Goal: Task Accomplishment & Management: Use online tool/utility

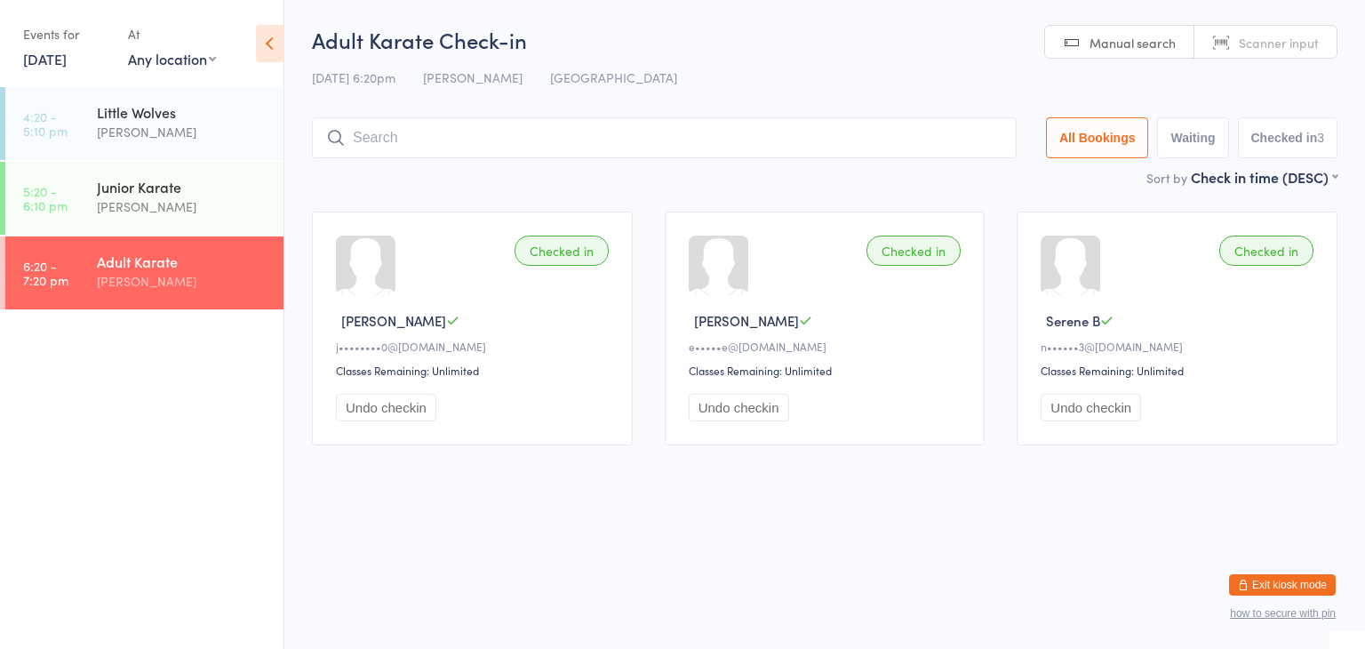
drag, startPoint x: 0, startPoint y: 0, endPoint x: 570, endPoint y: 143, distance: 587.4
click at [570, 143] on input "search" at bounding box center [664, 137] width 705 height 41
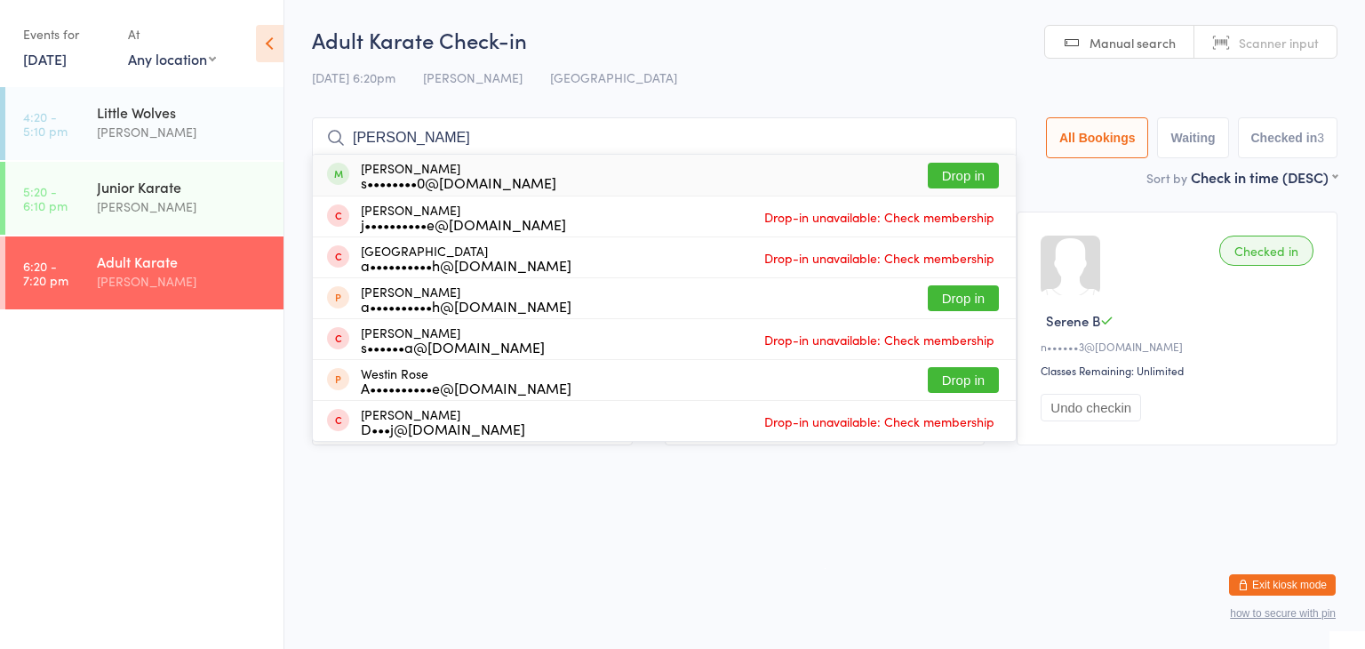
type input "[PERSON_NAME]"
click at [966, 168] on button "Drop in" at bounding box center [963, 176] width 71 height 26
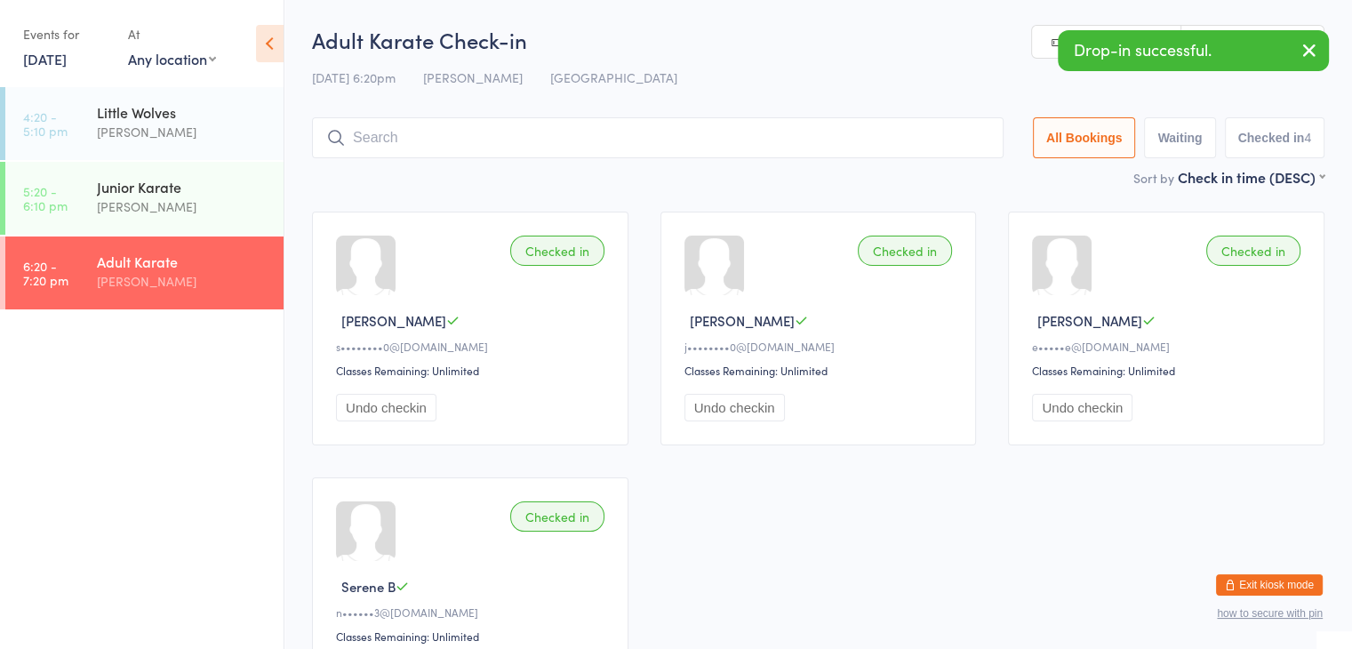
click at [949, 134] on input "search" at bounding box center [658, 137] width 692 height 41
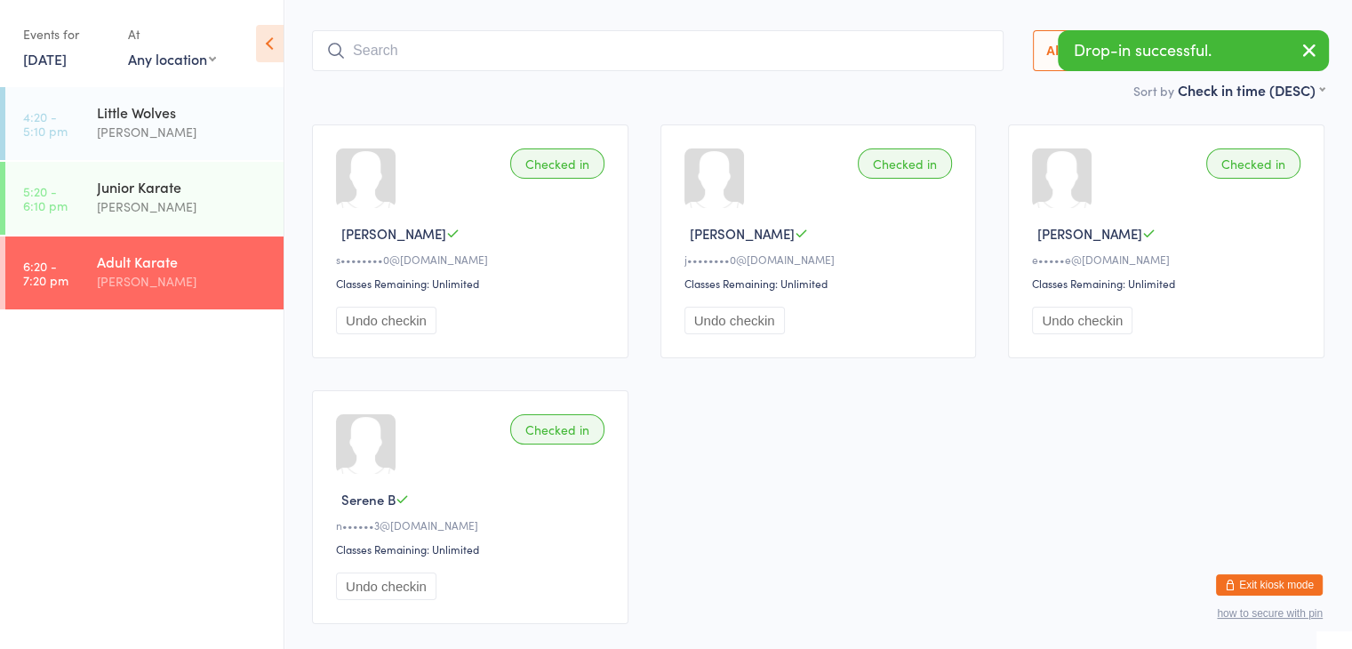
scroll to position [117, 0]
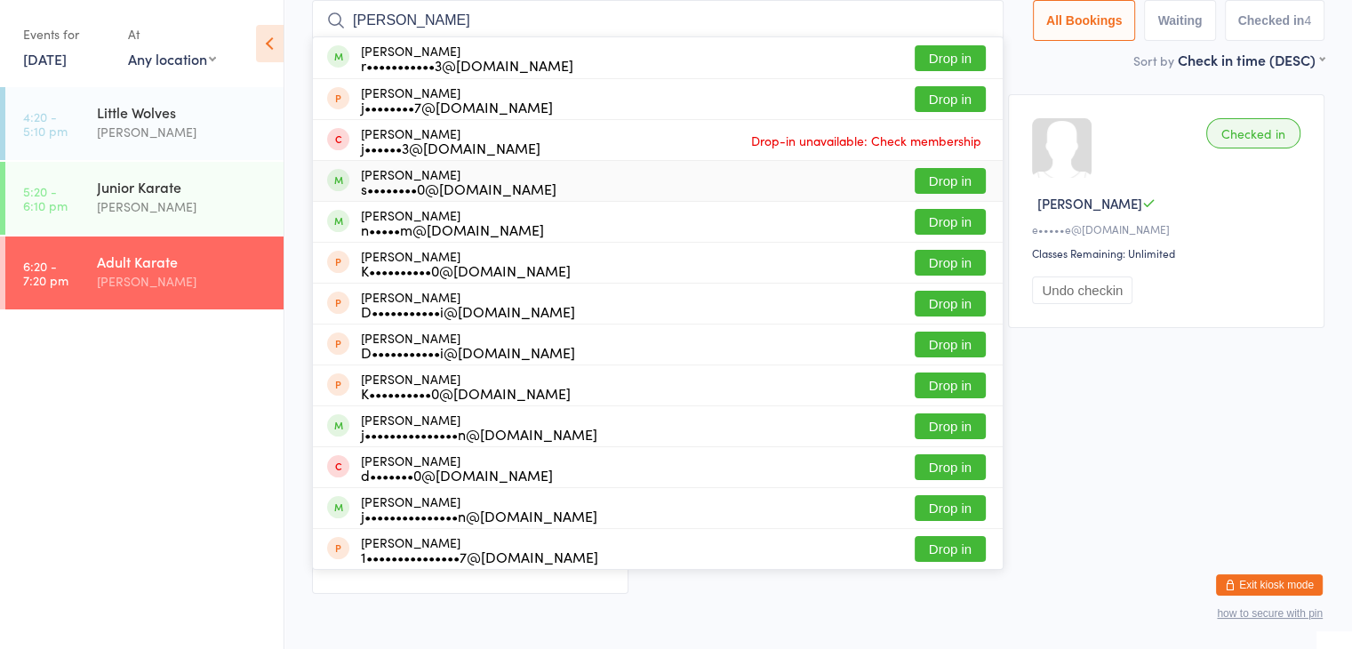
type input "[PERSON_NAME]"
click at [932, 186] on button "Drop in" at bounding box center [950, 181] width 71 height 26
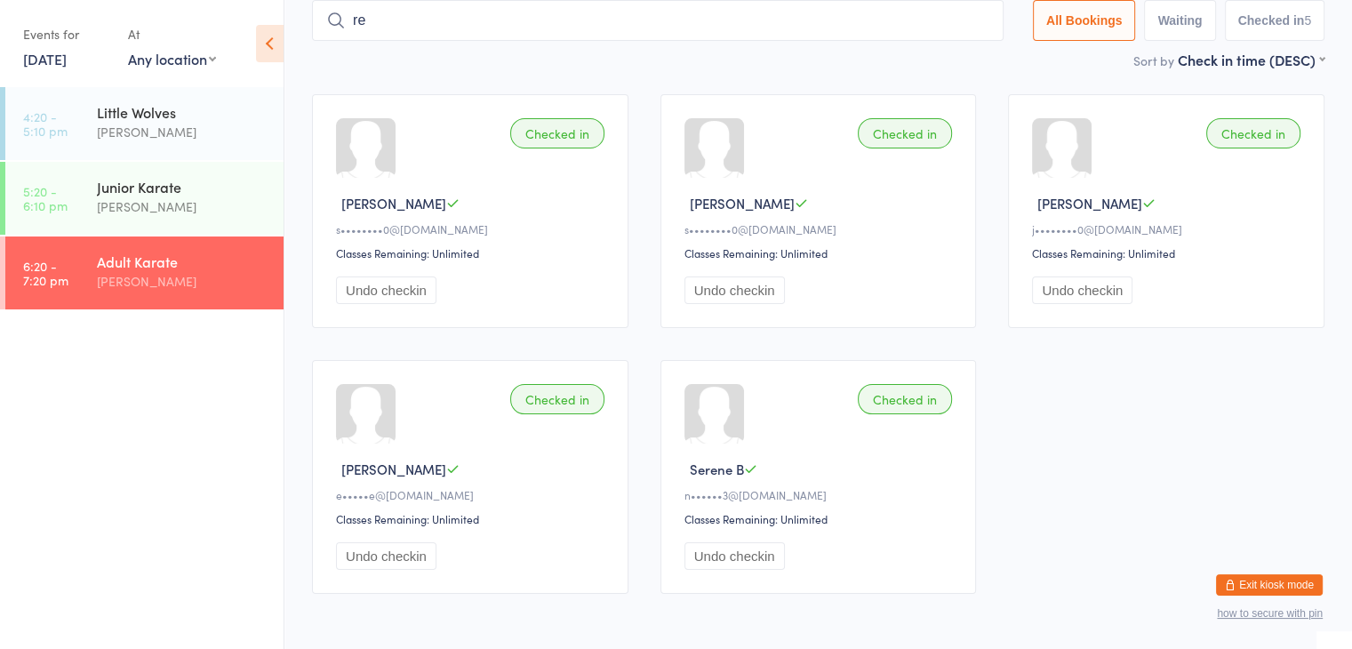
type input "r"
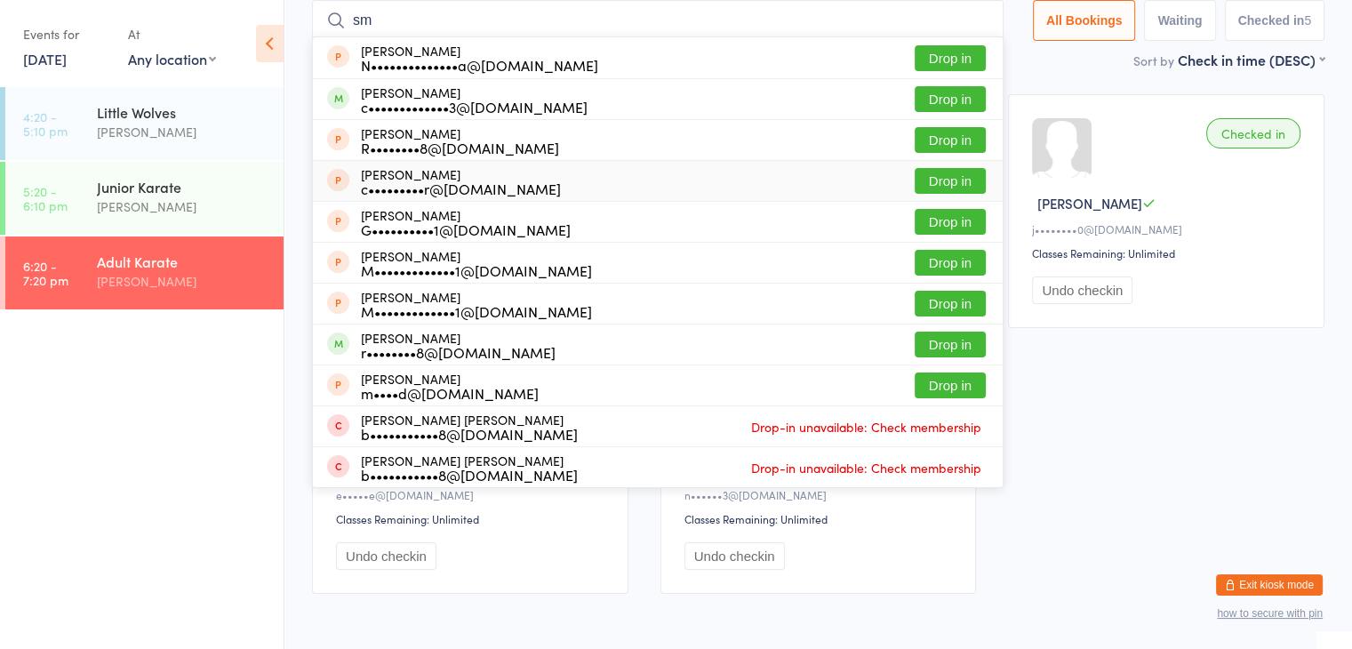
type input "s"
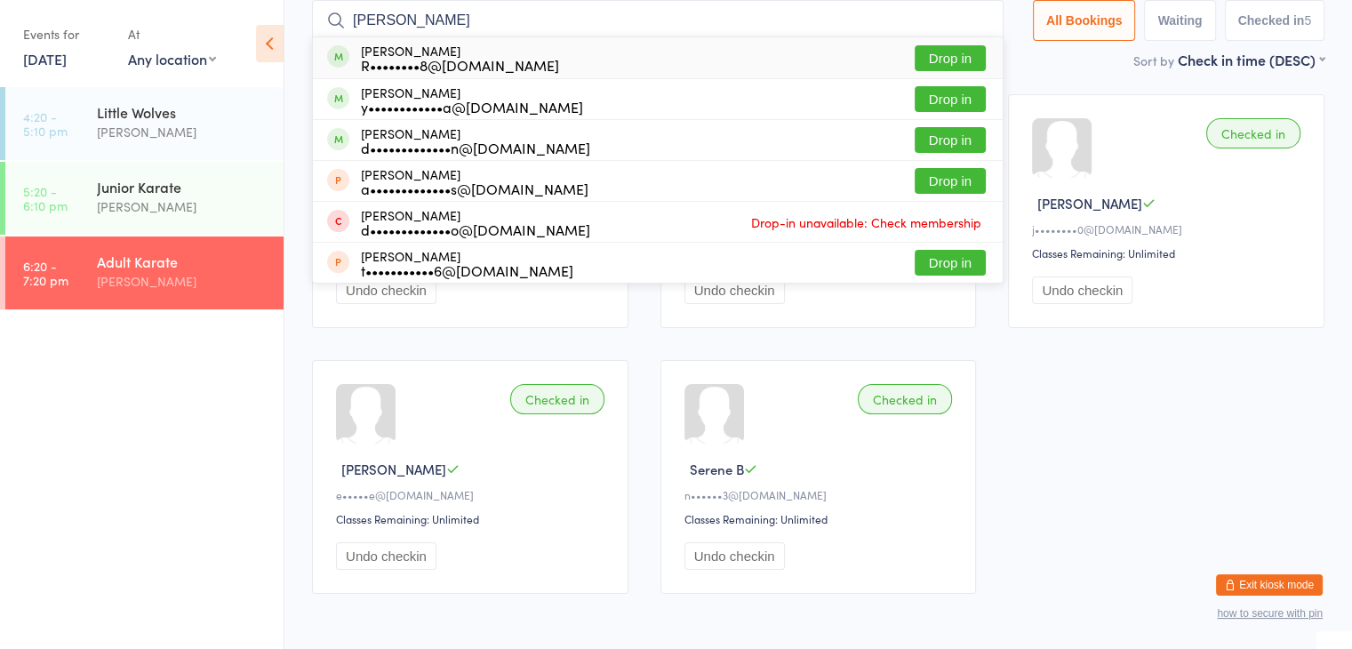
type input "[PERSON_NAME]"
click at [943, 61] on button "Drop in" at bounding box center [950, 58] width 71 height 26
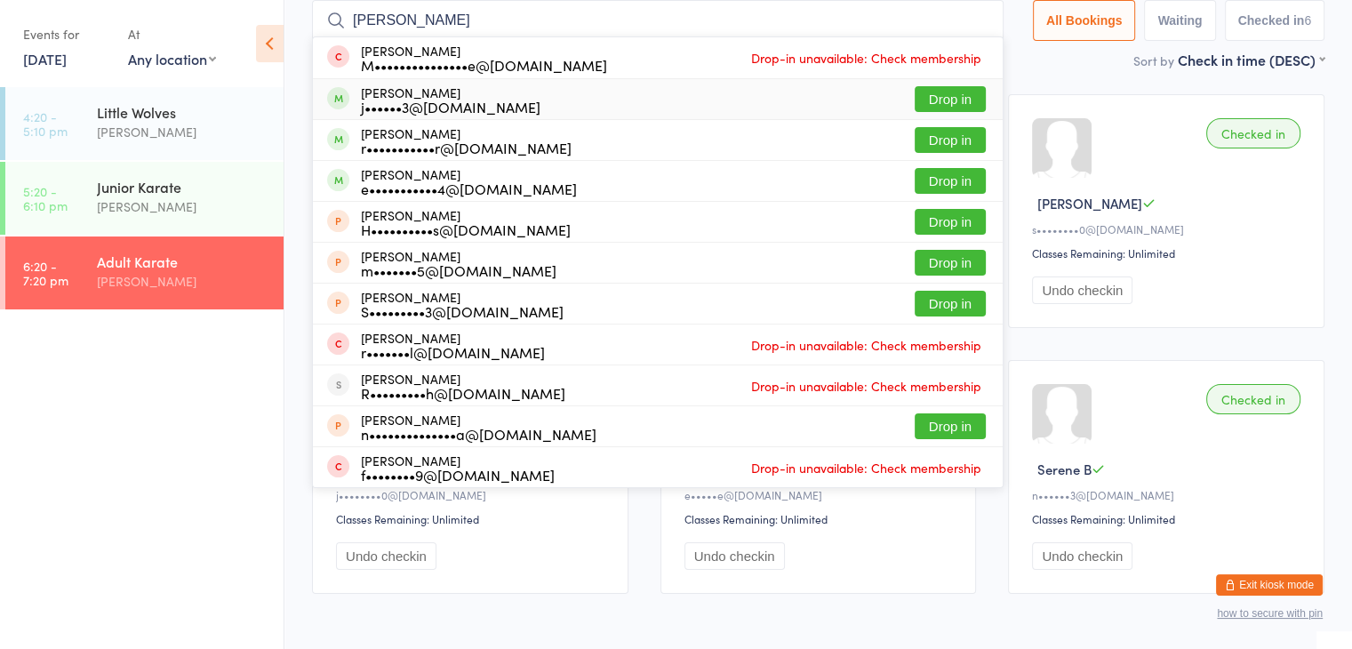
type input "[PERSON_NAME]"
click at [946, 97] on button "Drop in" at bounding box center [950, 99] width 71 height 26
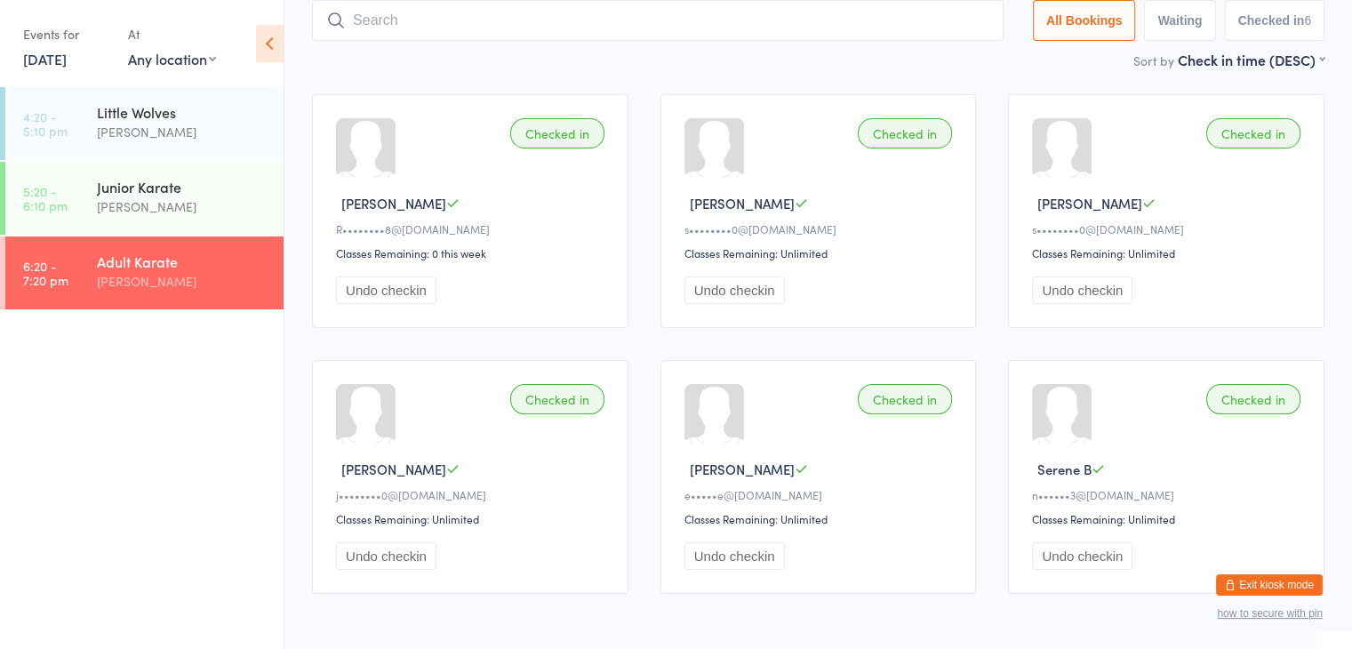
click at [888, 5] on input "search" at bounding box center [658, 20] width 692 height 41
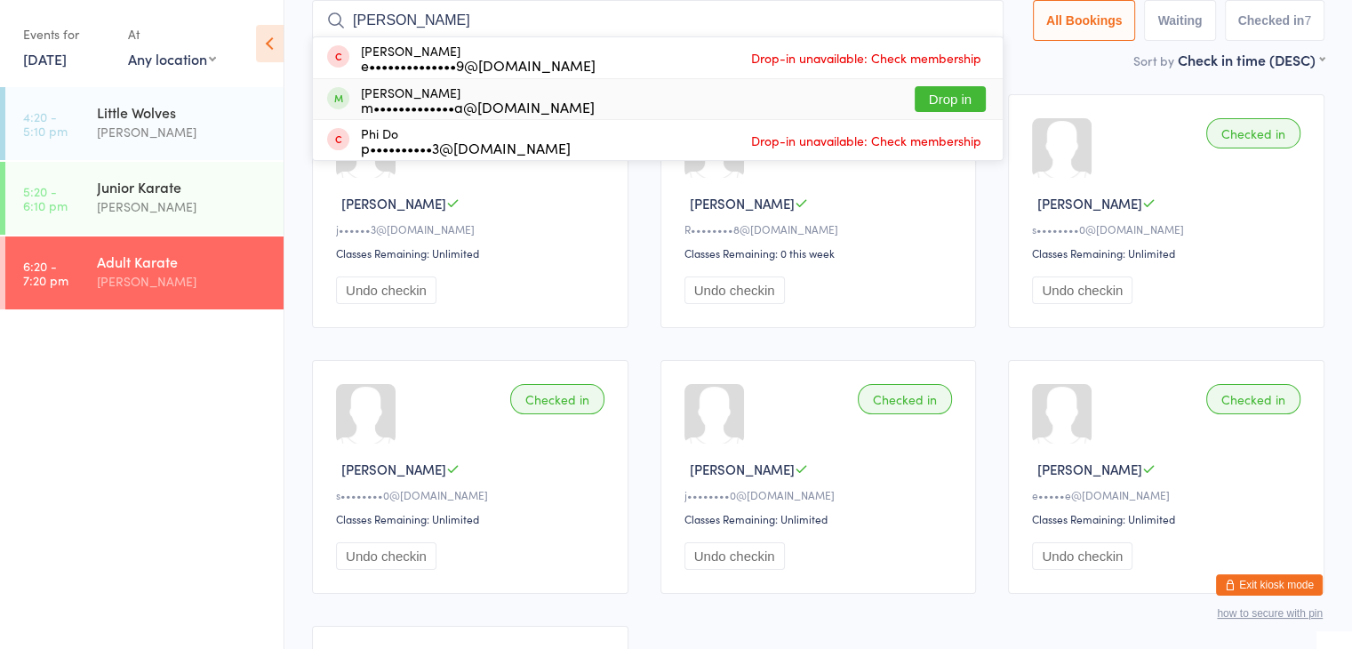
type input "[PERSON_NAME]"
click at [936, 99] on button "Drop in" at bounding box center [950, 99] width 71 height 26
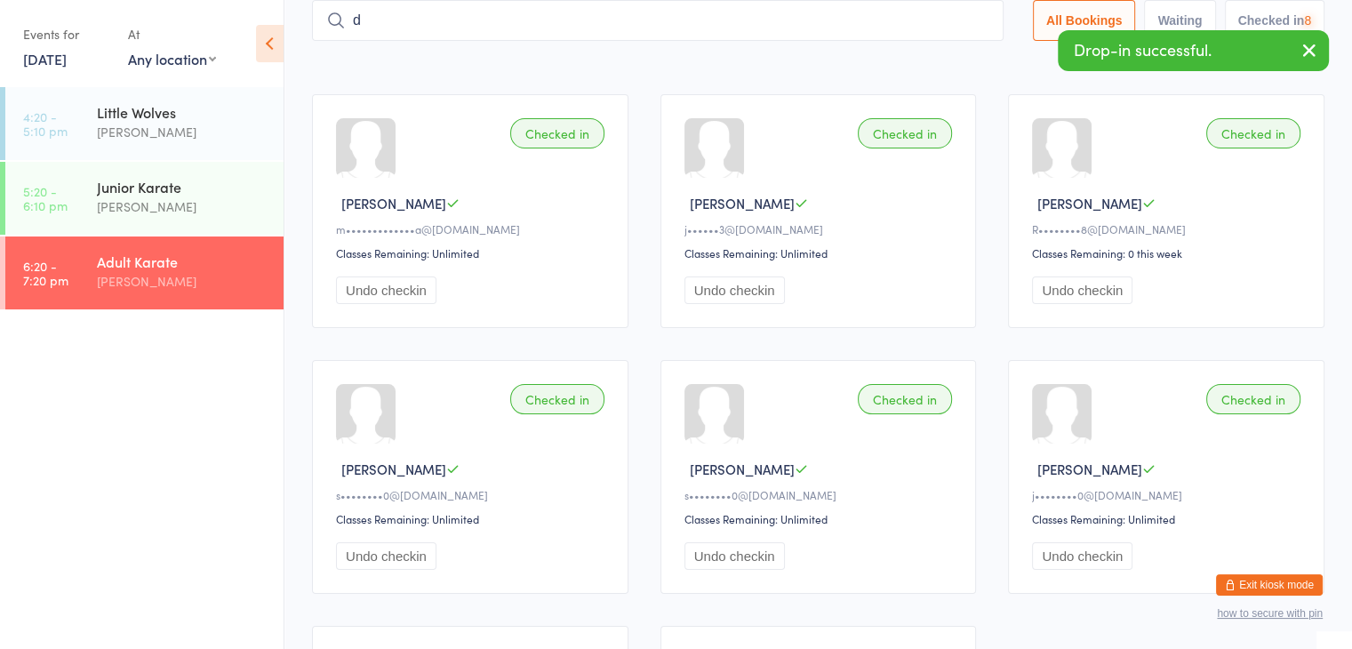
click at [892, 13] on input "d" at bounding box center [658, 20] width 692 height 41
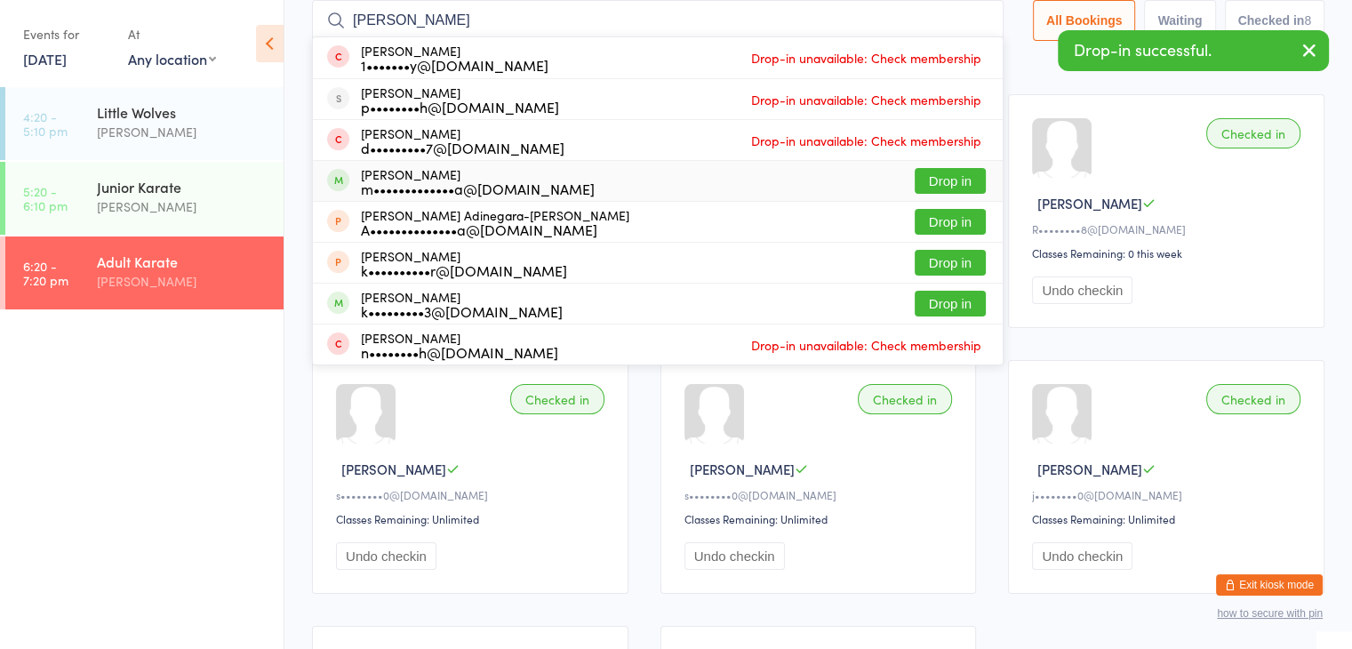
type input "[PERSON_NAME]"
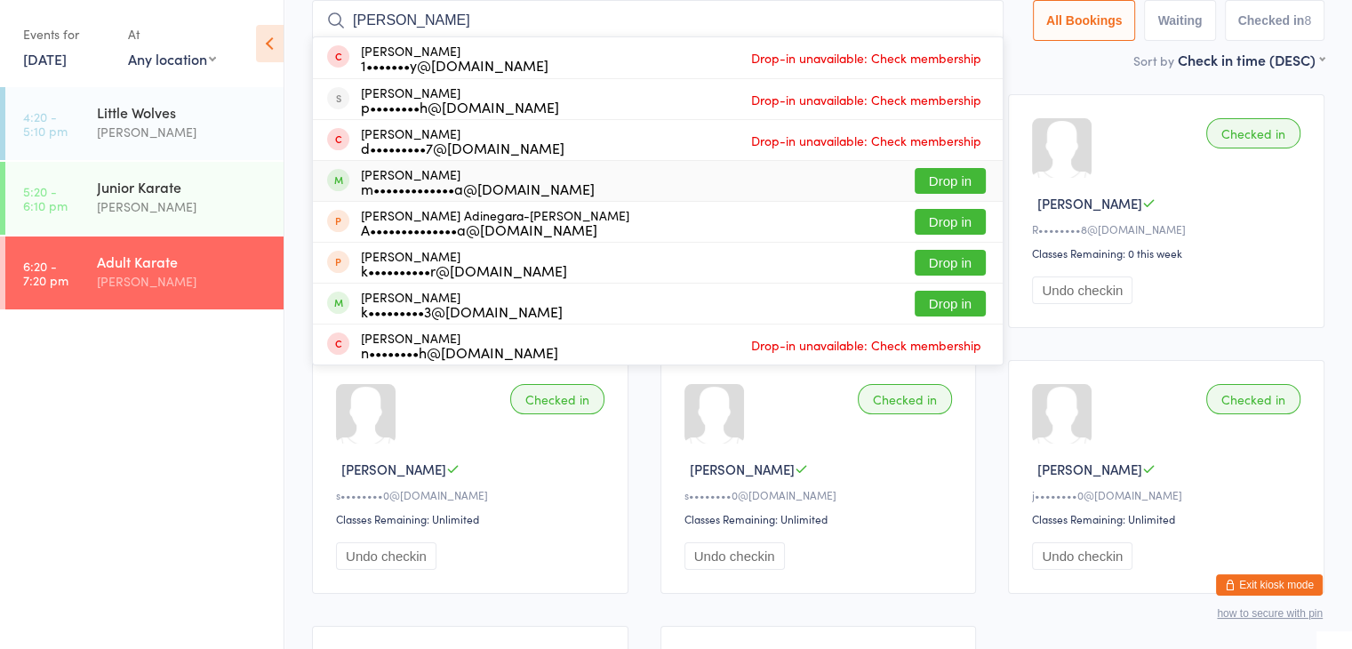
click at [932, 182] on button "Drop in" at bounding box center [950, 181] width 71 height 26
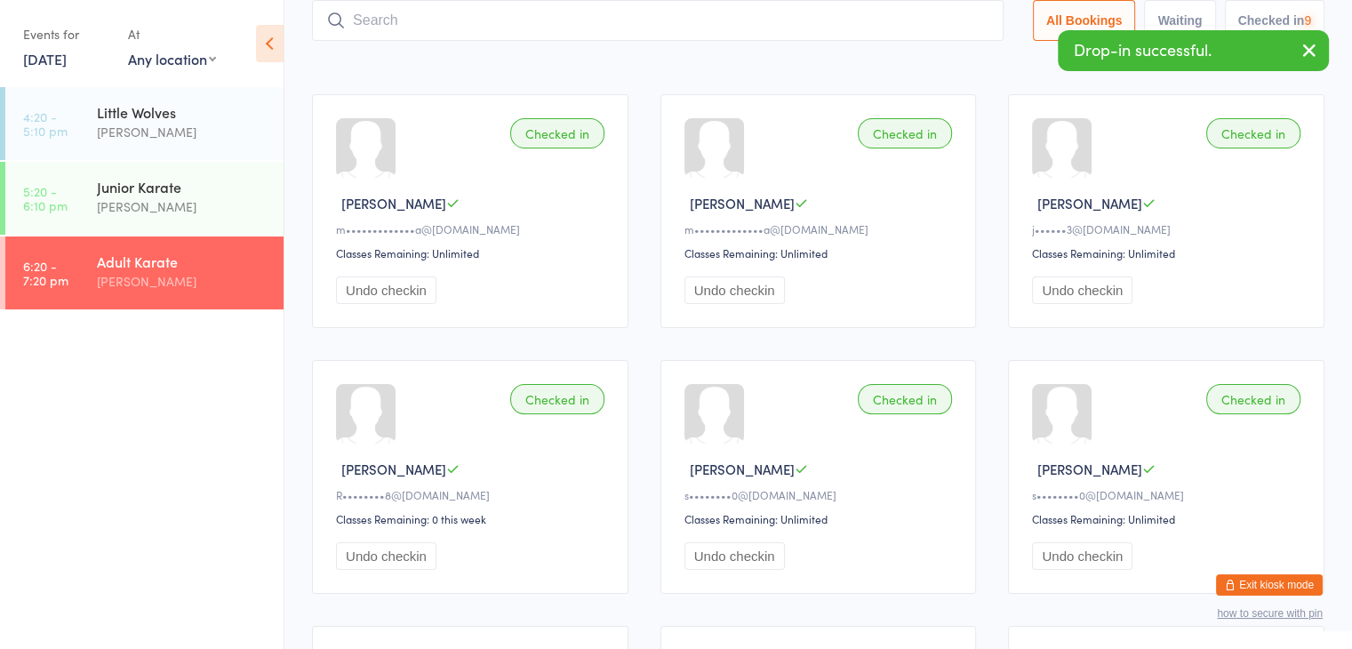
click at [875, 19] on input "search" at bounding box center [658, 20] width 692 height 41
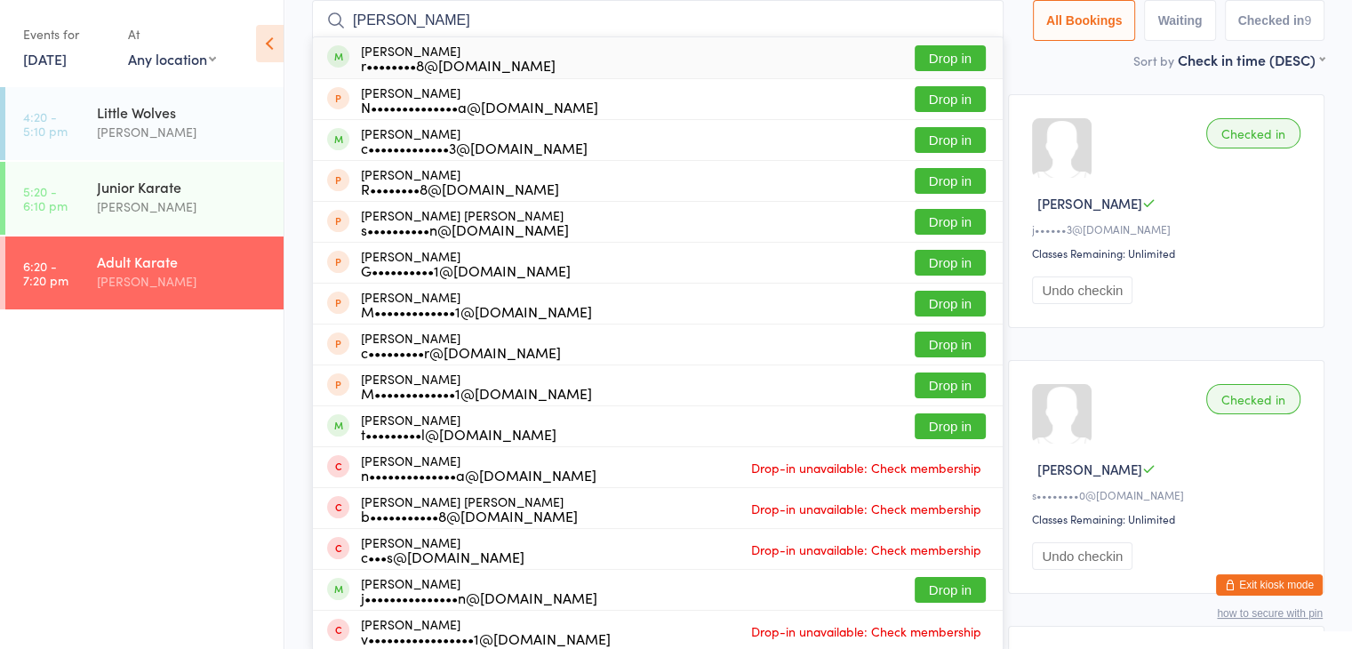
type input "[PERSON_NAME]"
click at [929, 52] on button "Drop in" at bounding box center [950, 58] width 71 height 26
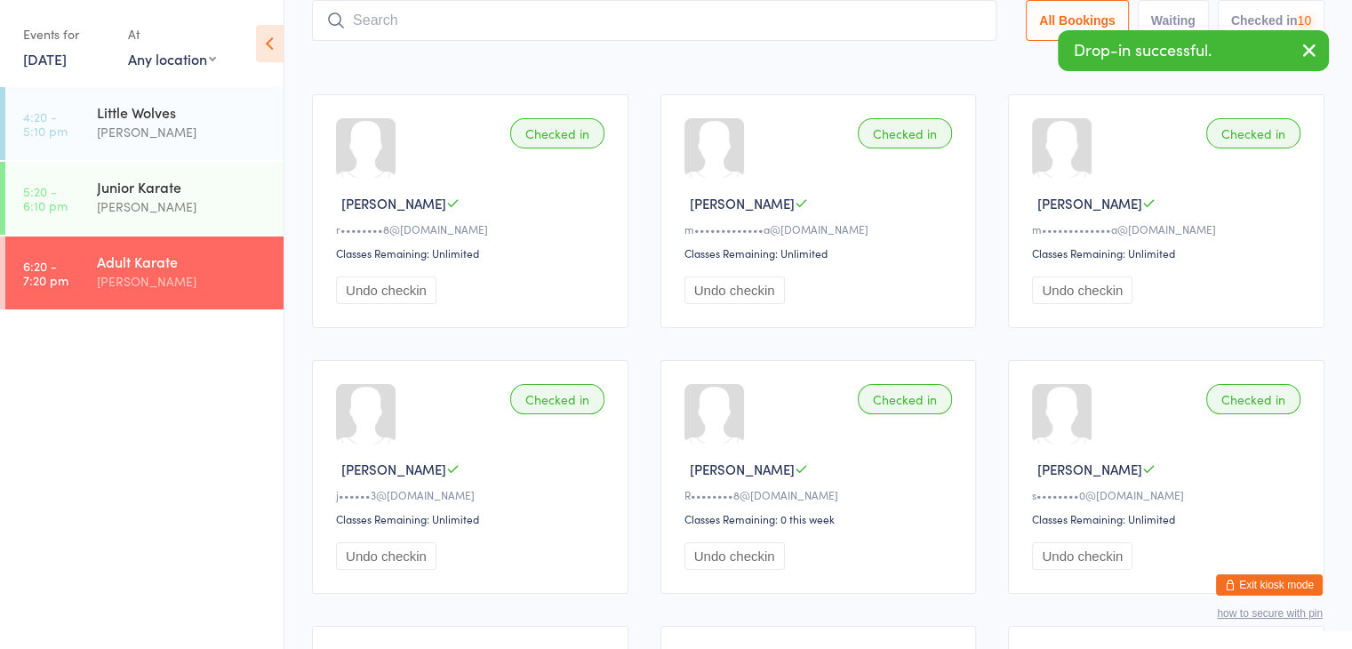
click at [902, 21] on input "search" at bounding box center [654, 20] width 684 height 41
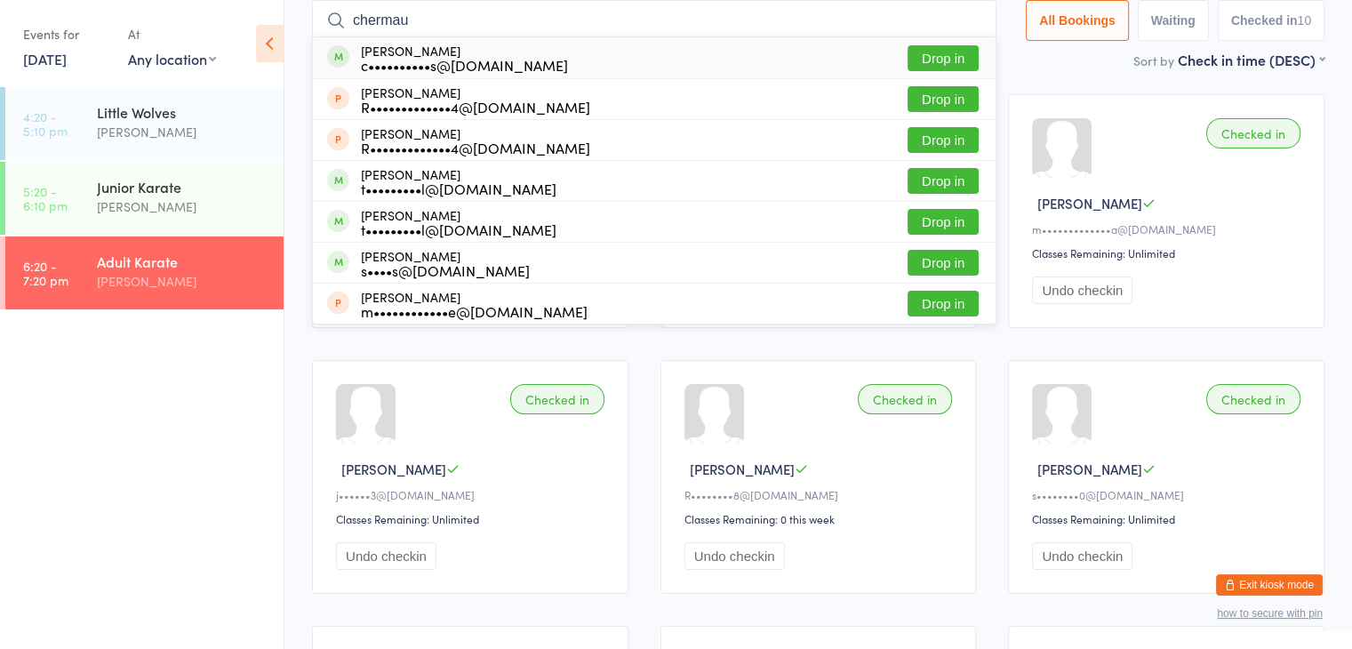
type input "chermau"
click at [936, 59] on button "Drop in" at bounding box center [943, 58] width 71 height 26
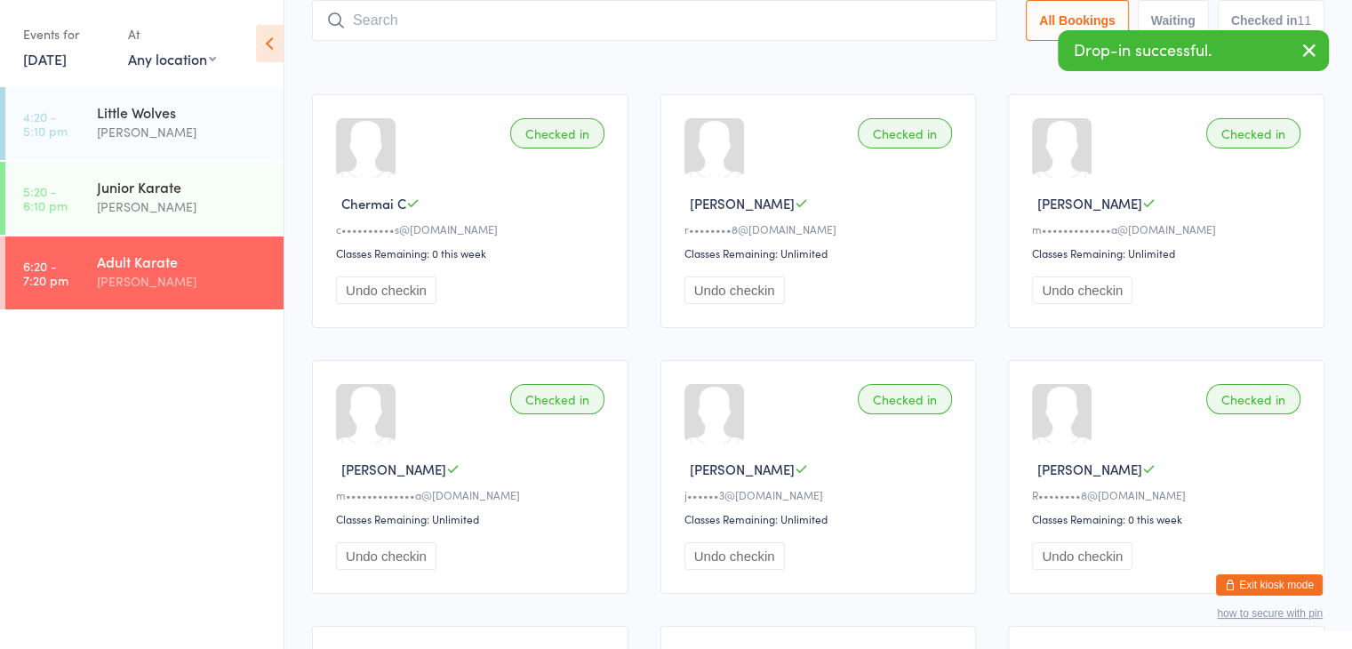
click at [901, 22] on input "search" at bounding box center [654, 20] width 684 height 41
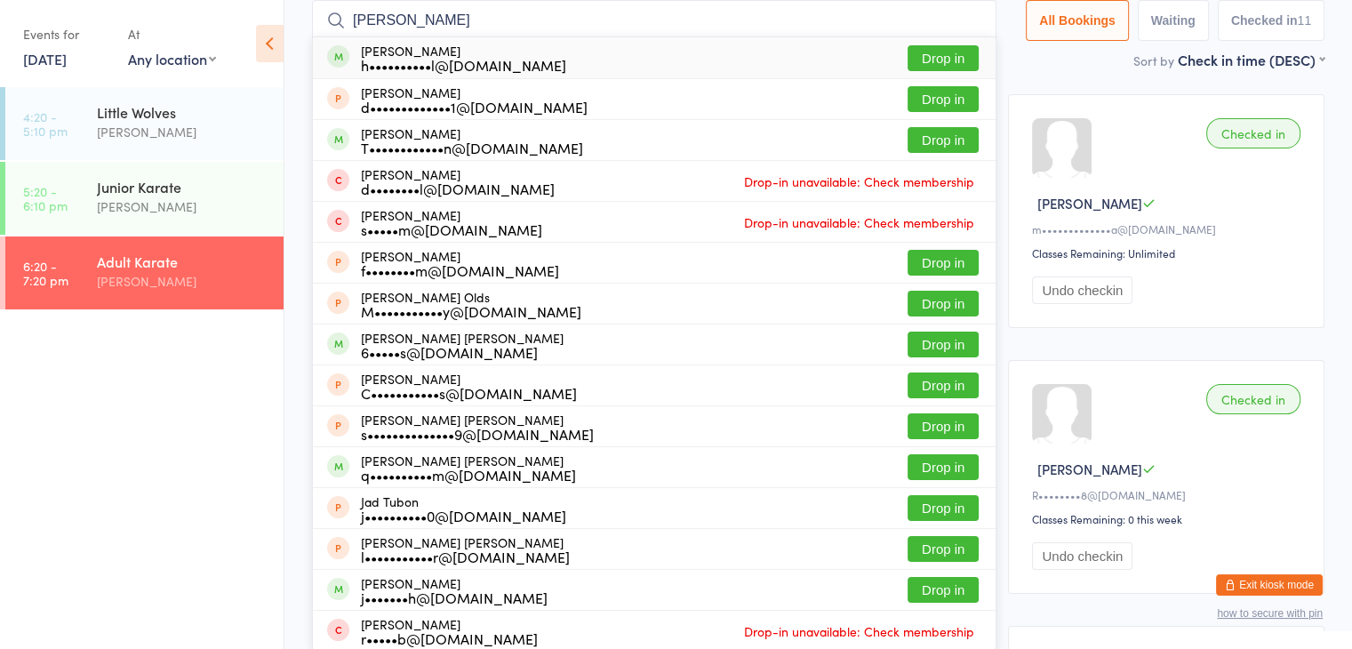
type input "[PERSON_NAME]"
click at [932, 54] on button "Drop in" at bounding box center [943, 58] width 71 height 26
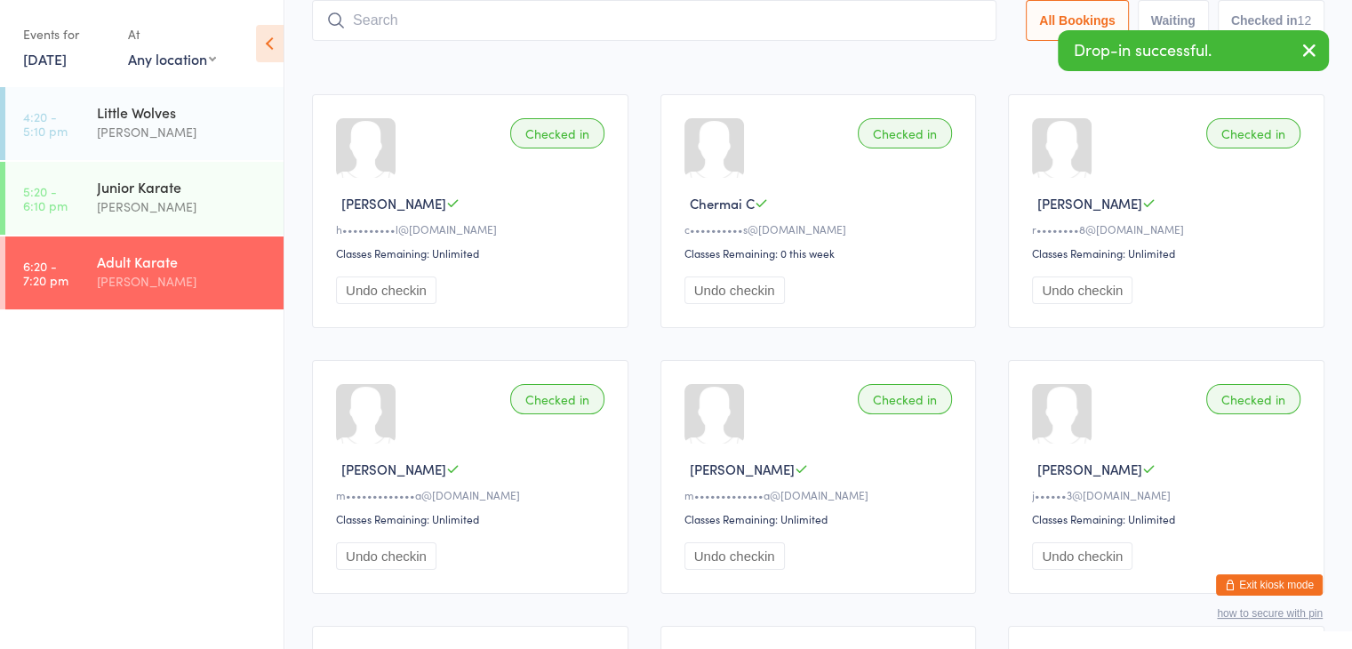
click at [913, 22] on input "search" at bounding box center [654, 20] width 684 height 41
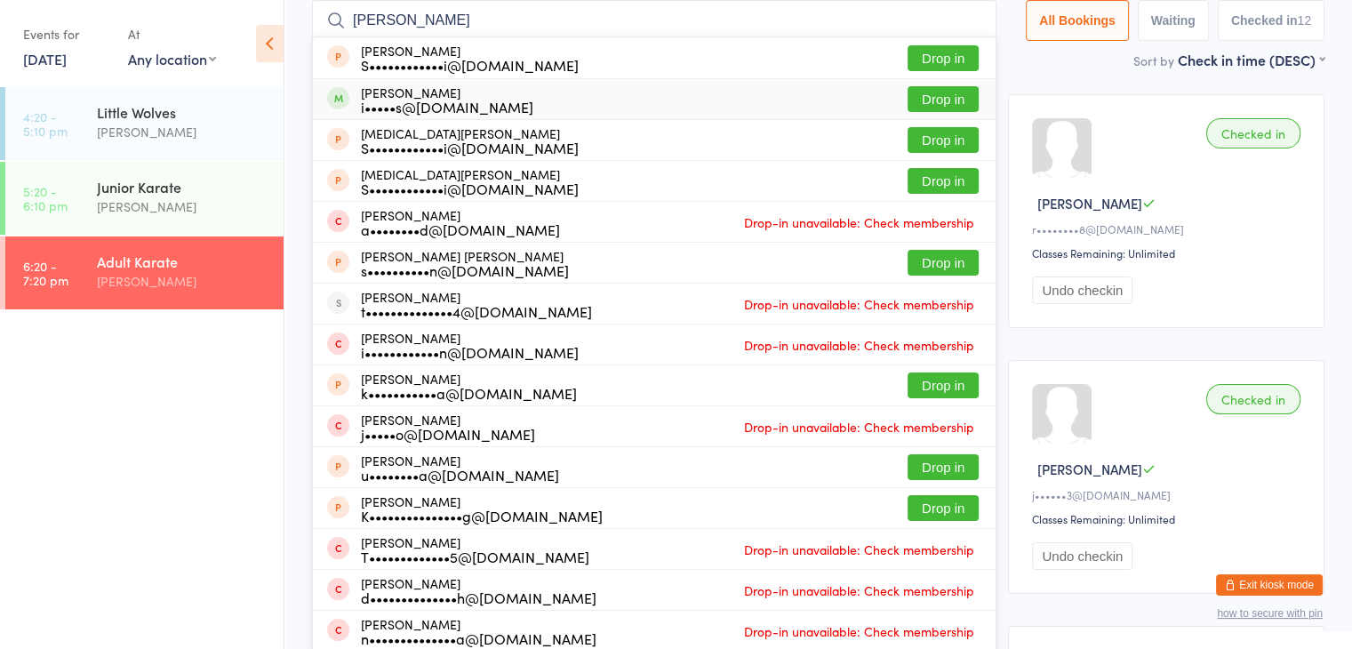
type input "[PERSON_NAME]"
click at [946, 97] on button "Drop in" at bounding box center [943, 99] width 71 height 26
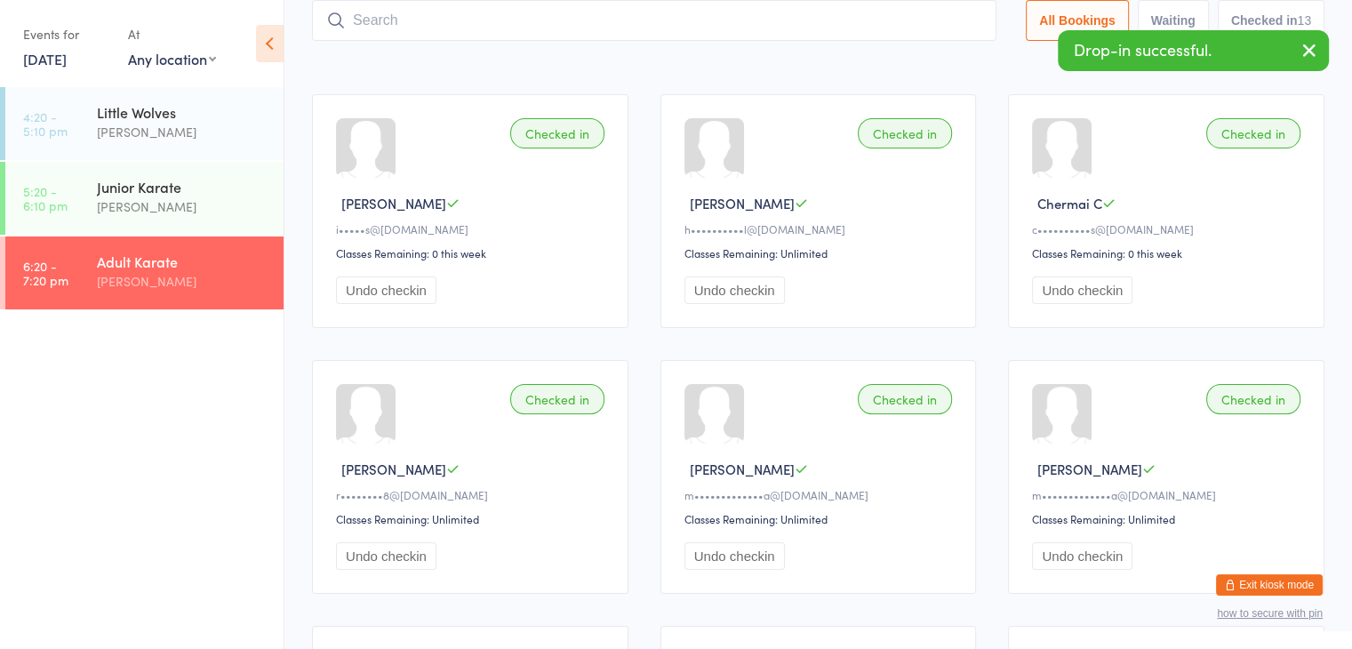
click at [871, 19] on input "search" at bounding box center [654, 20] width 684 height 41
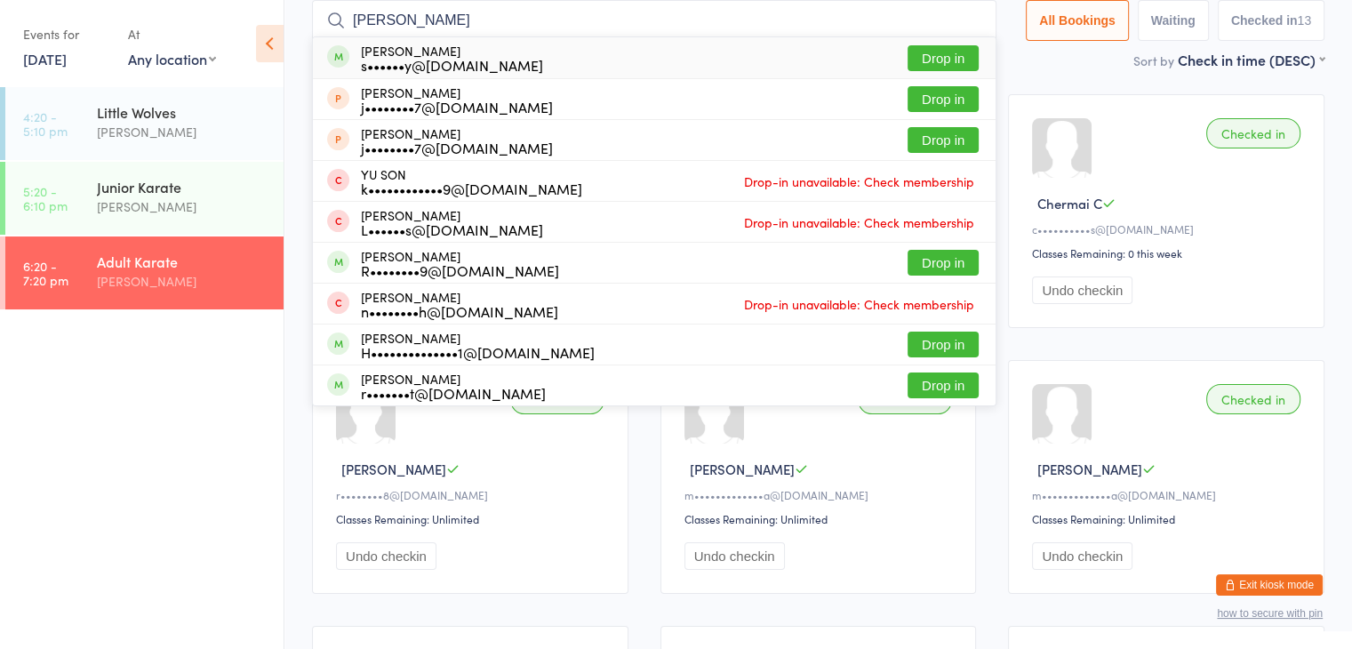
type input "[PERSON_NAME]"
click at [932, 51] on button "Drop in" at bounding box center [943, 58] width 71 height 26
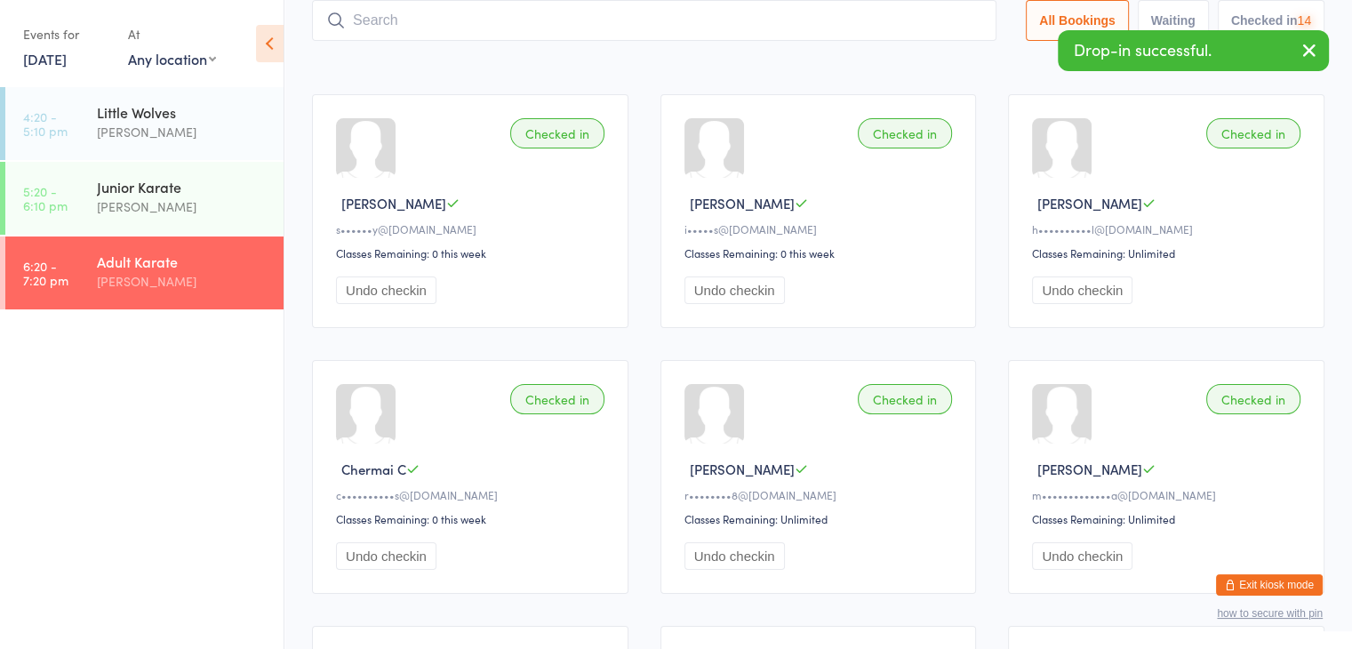
click at [914, 22] on input "search" at bounding box center [654, 20] width 684 height 41
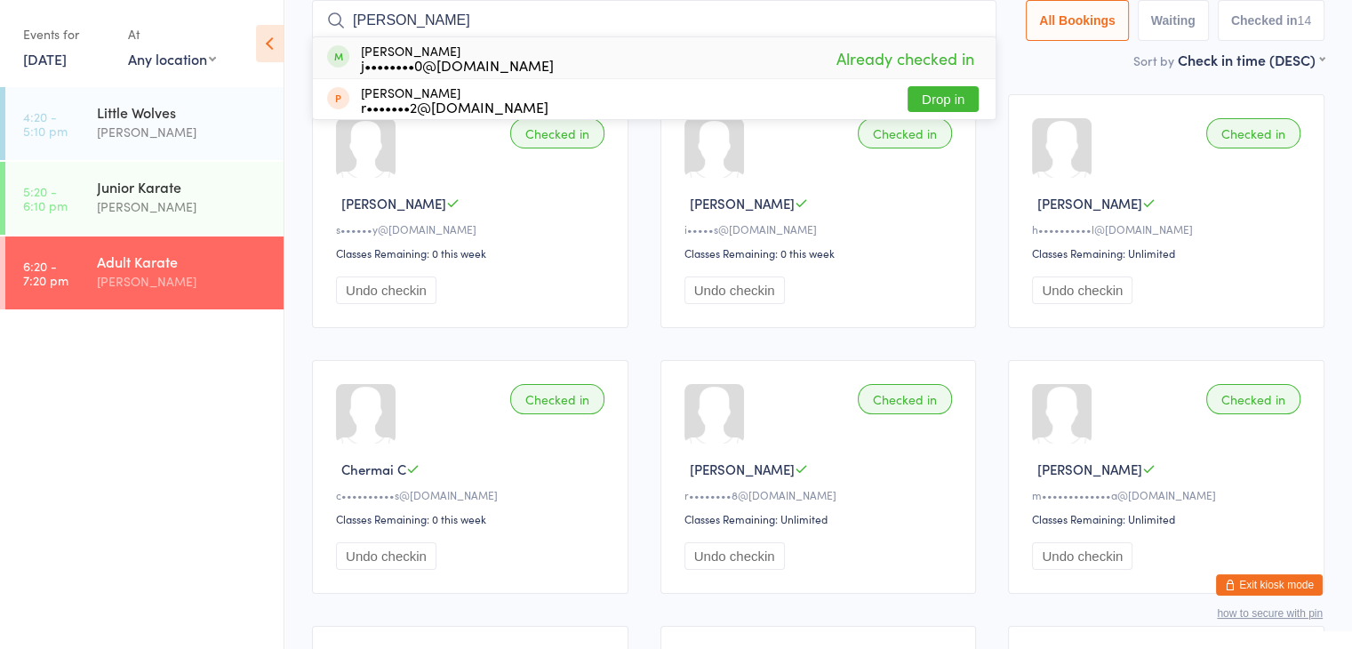
click at [914, 22] on input "[PERSON_NAME]" at bounding box center [654, 20] width 684 height 41
type input "r"
